Goal: Transaction & Acquisition: Purchase product/service

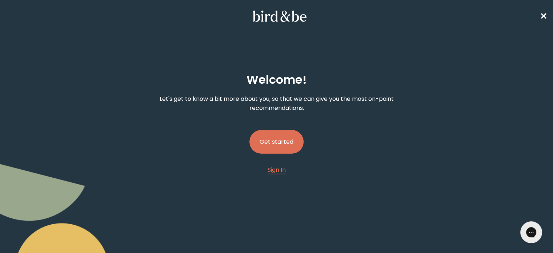
click at [277, 143] on button "Get started" at bounding box center [277, 142] width 54 height 24
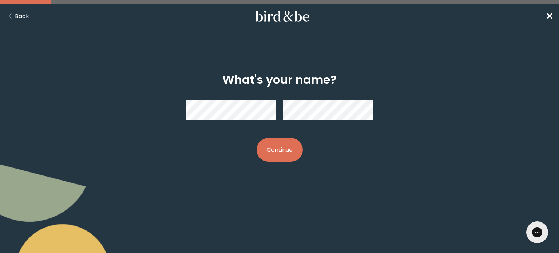
click at [287, 146] on button "Continue" at bounding box center [279, 150] width 46 height 24
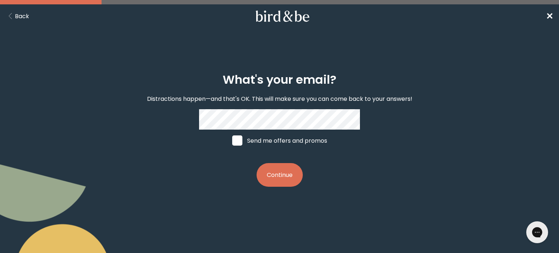
click at [278, 187] on button "Continue" at bounding box center [279, 175] width 46 height 24
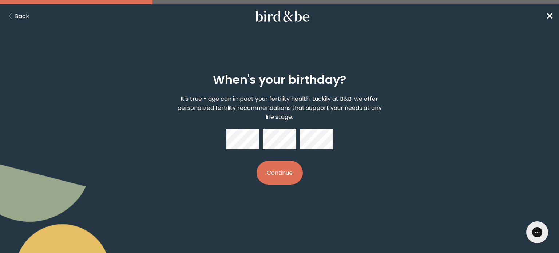
click at [256, 161] on button "Continue" at bounding box center [279, 173] width 46 height 24
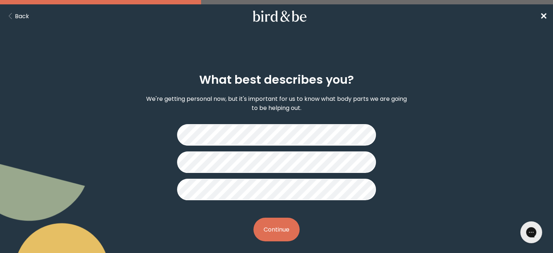
click at [268, 231] on button "Continue" at bounding box center [277, 230] width 46 height 24
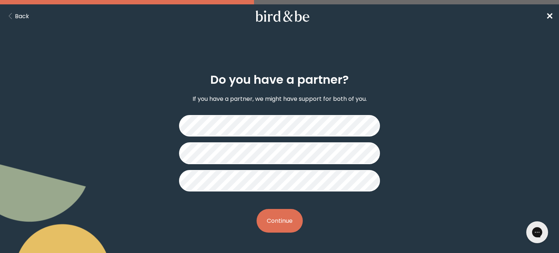
click at [282, 228] on button "Continue" at bounding box center [279, 221] width 46 height 24
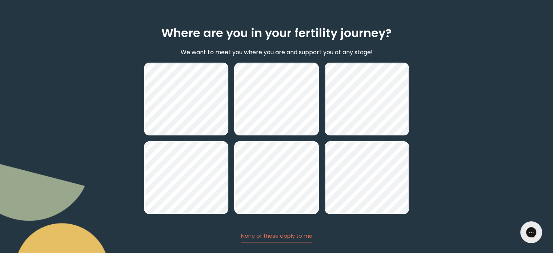
scroll to position [88, 0]
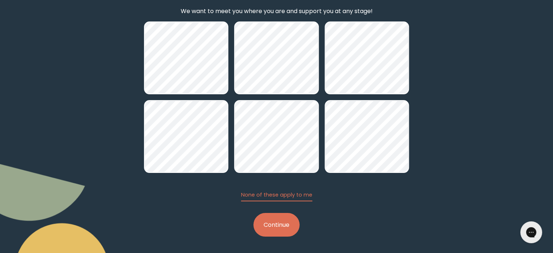
click at [269, 226] on button "Continue" at bounding box center [277, 225] width 46 height 24
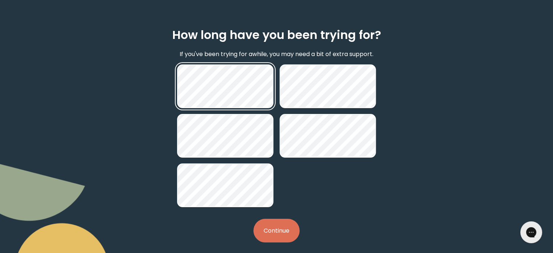
scroll to position [51, 0]
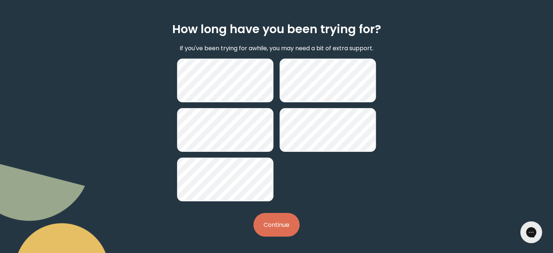
click at [285, 225] on button "Continue" at bounding box center [277, 225] width 46 height 24
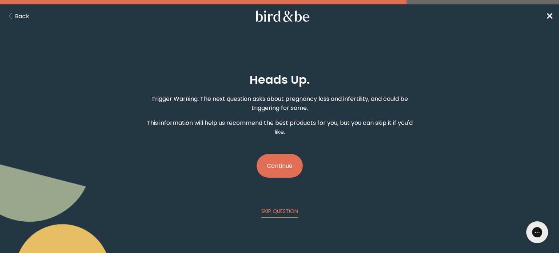
click at [285, 168] on button "Continue" at bounding box center [279, 166] width 46 height 24
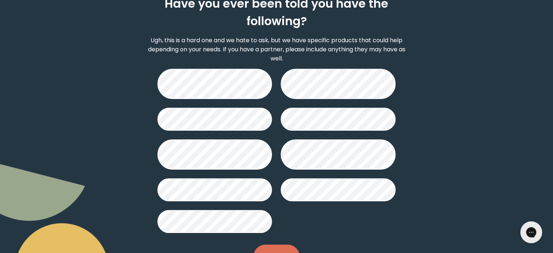
scroll to position [79, 0]
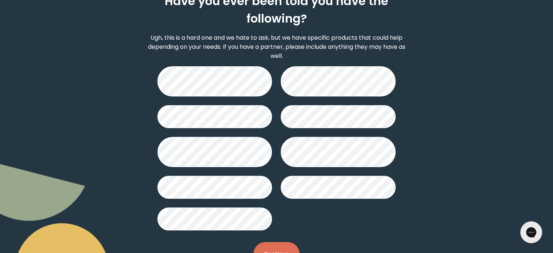
click at [283, 246] on button "Continue" at bounding box center [277, 254] width 46 height 24
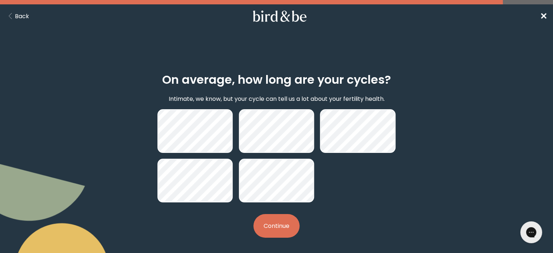
click at [281, 227] on button "Continue" at bounding box center [277, 226] width 46 height 24
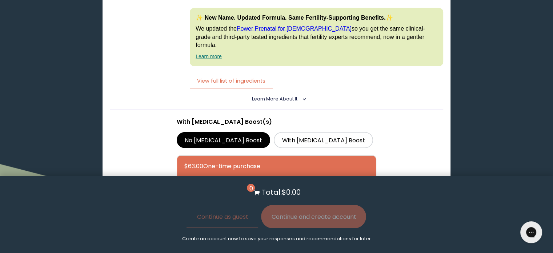
scroll to position [1929, 0]
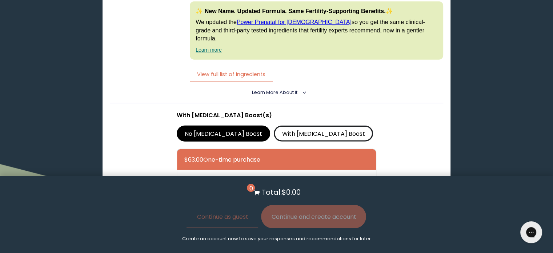
click at [290, 126] on label "With [MEDICAL_DATA] Boost" at bounding box center [323, 134] width 99 height 16
click at [0, 0] on input "With [MEDICAL_DATA] Boost" at bounding box center [0, 0] width 0 height 0
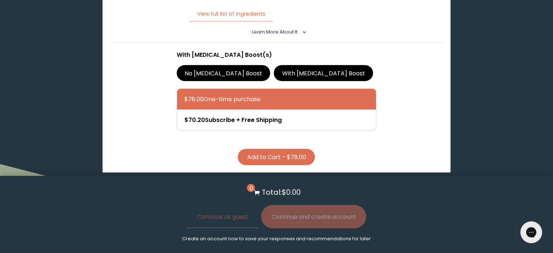
scroll to position [1953, 0]
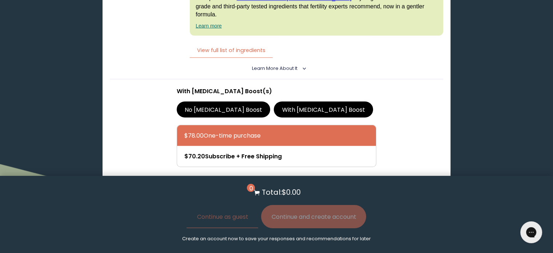
click at [303, 185] on button "Add to Cart - $78.00" at bounding box center [276, 193] width 77 height 16
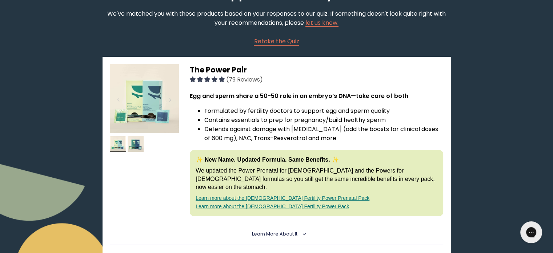
scroll to position [79, 0]
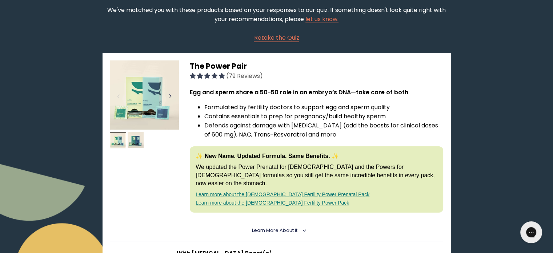
click at [168, 94] on div at bounding box center [171, 96] width 10 height 16
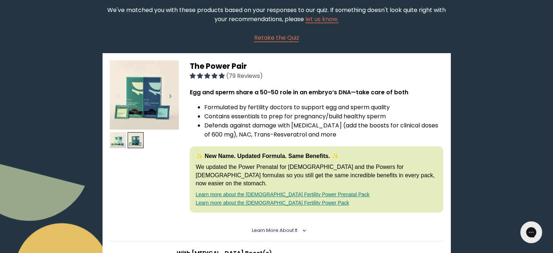
click at [168, 94] on div at bounding box center [171, 96] width 10 height 16
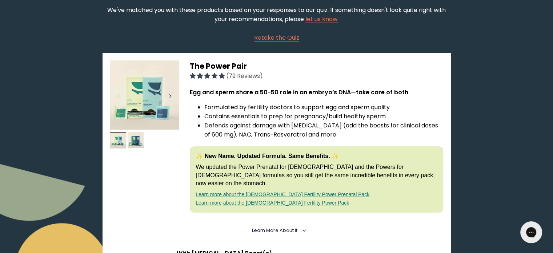
click at [168, 94] on div at bounding box center [171, 96] width 10 height 16
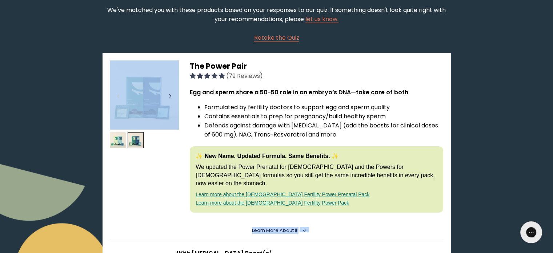
click at [168, 94] on div at bounding box center [171, 96] width 10 height 16
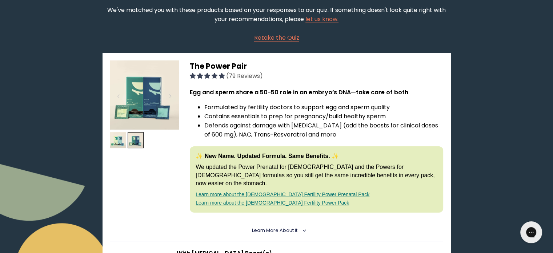
click at [160, 176] on div at bounding box center [144, 140] width 69 height 160
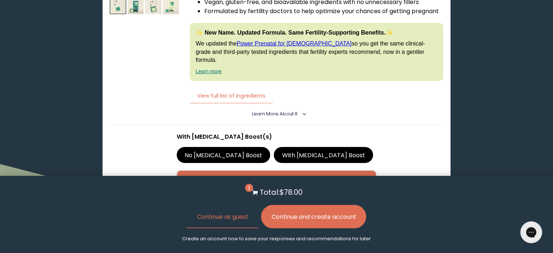
scroll to position [1921, 0]
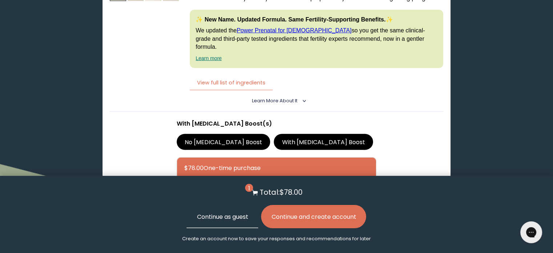
click at [230, 216] on button "Continue as guest" at bounding box center [223, 216] width 72 height 23
